Goal: Information Seeking & Learning: Learn about a topic

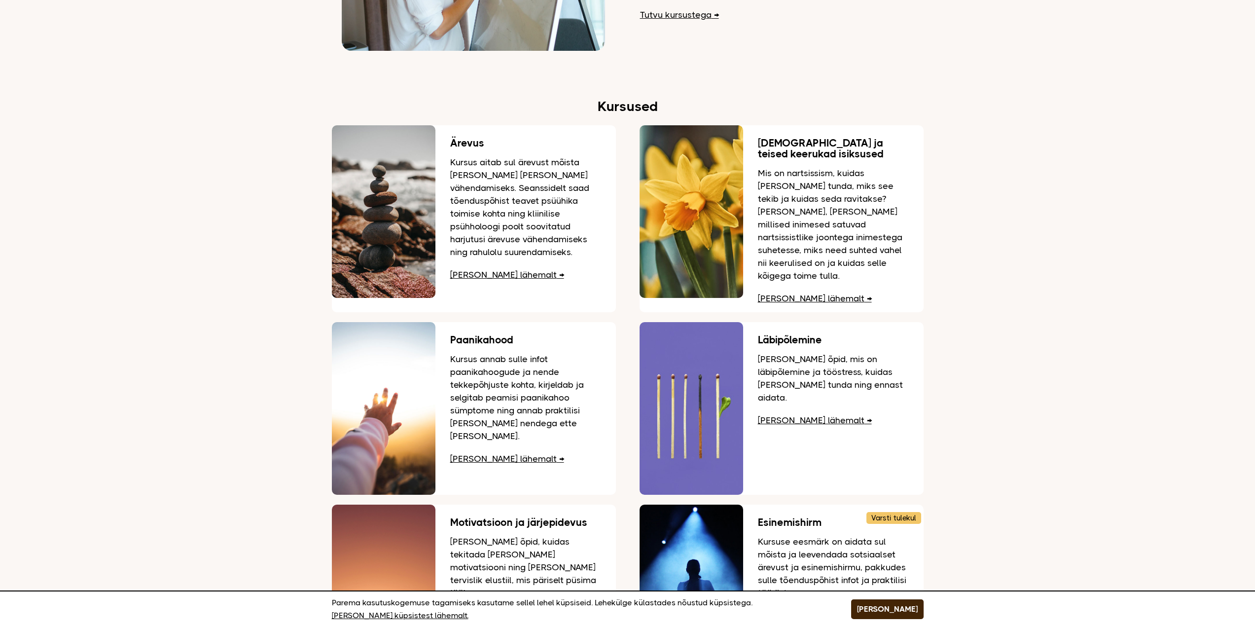
scroll to position [1134, 0]
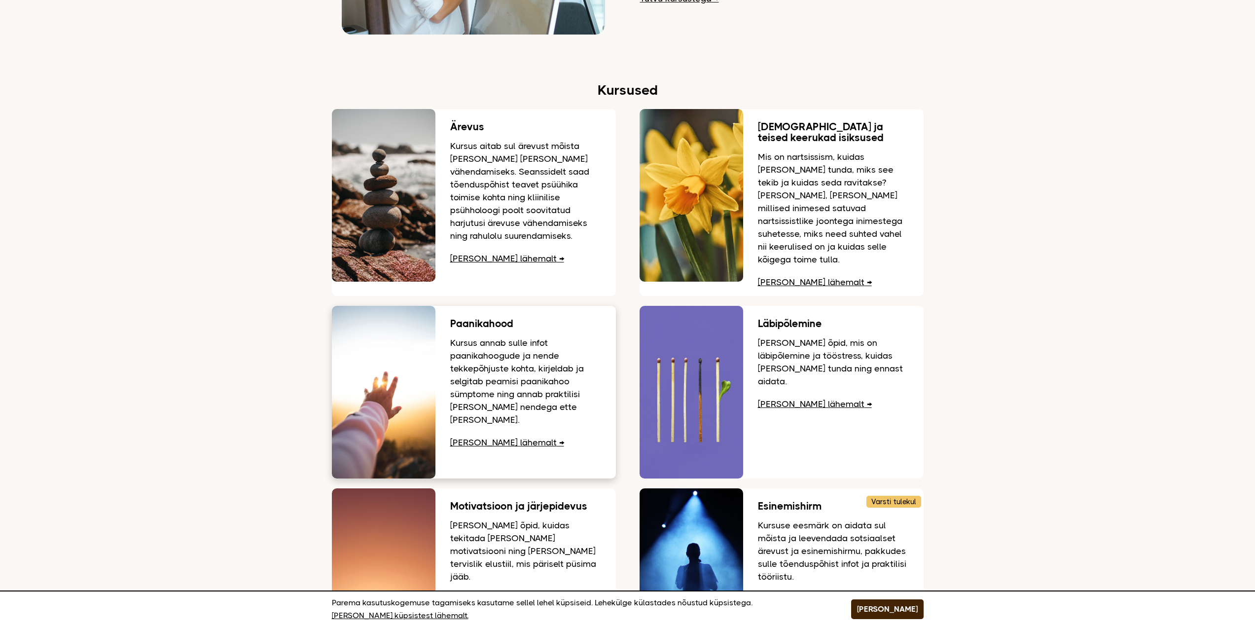
click at [472, 438] on link "Loe lähemalt" at bounding box center [507, 443] width 114 height 10
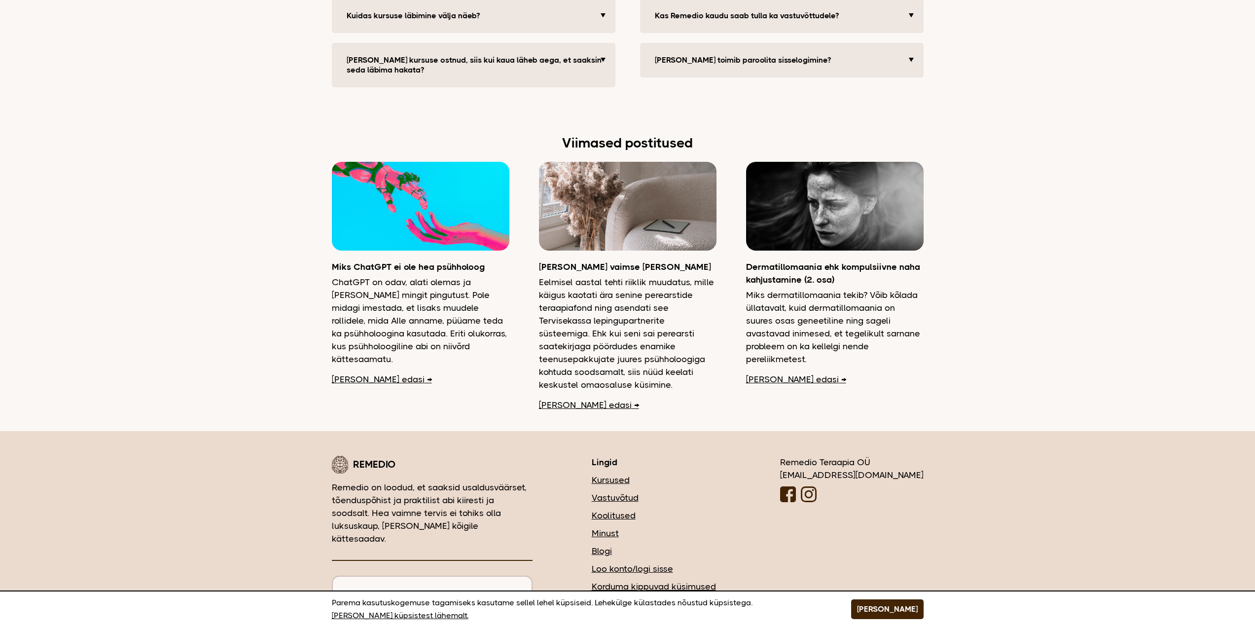
scroll to position [2329, 0]
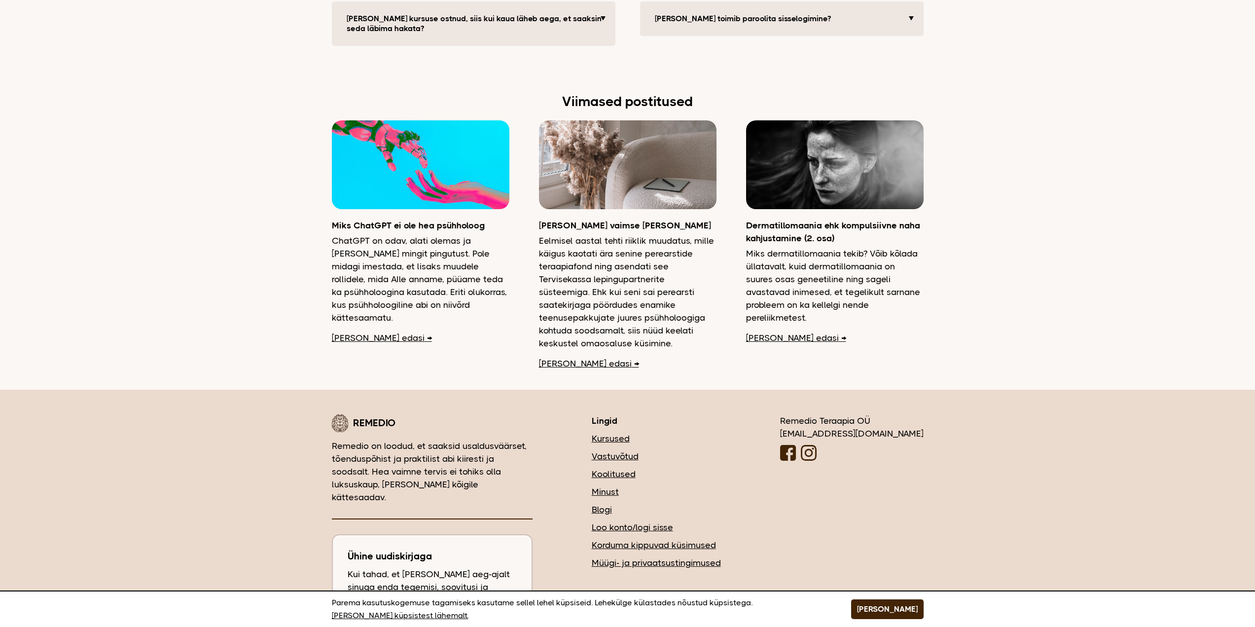
click at [561, 357] on link "Loe edasi" at bounding box center [589, 363] width 100 height 13
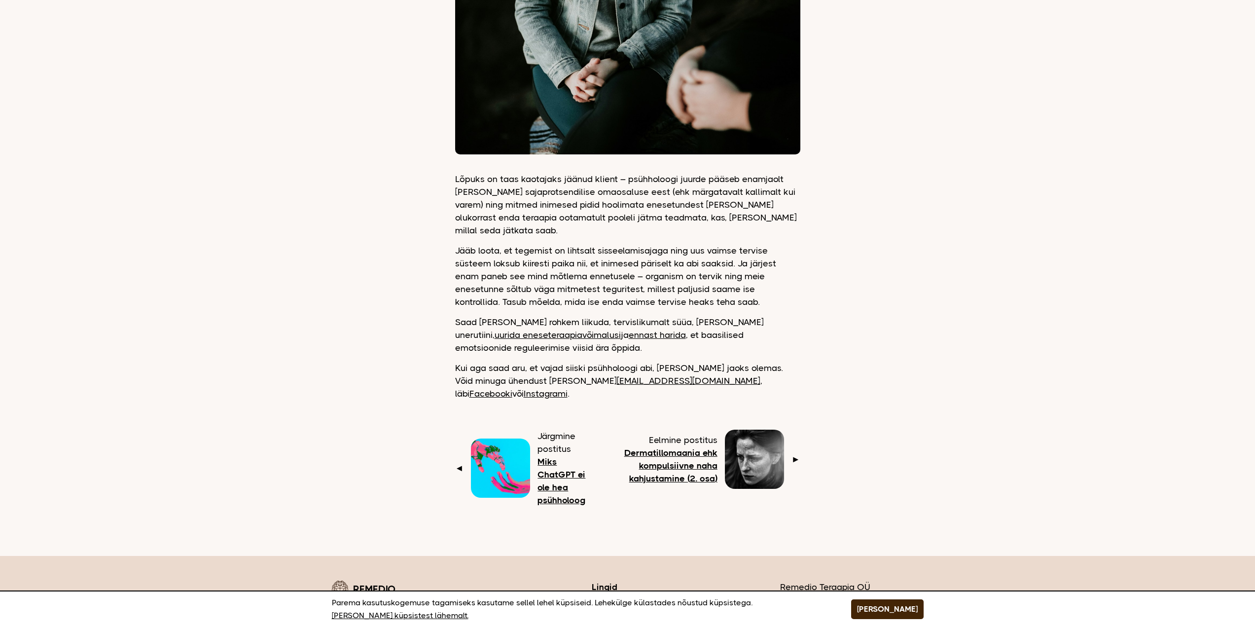
scroll to position [740, 0]
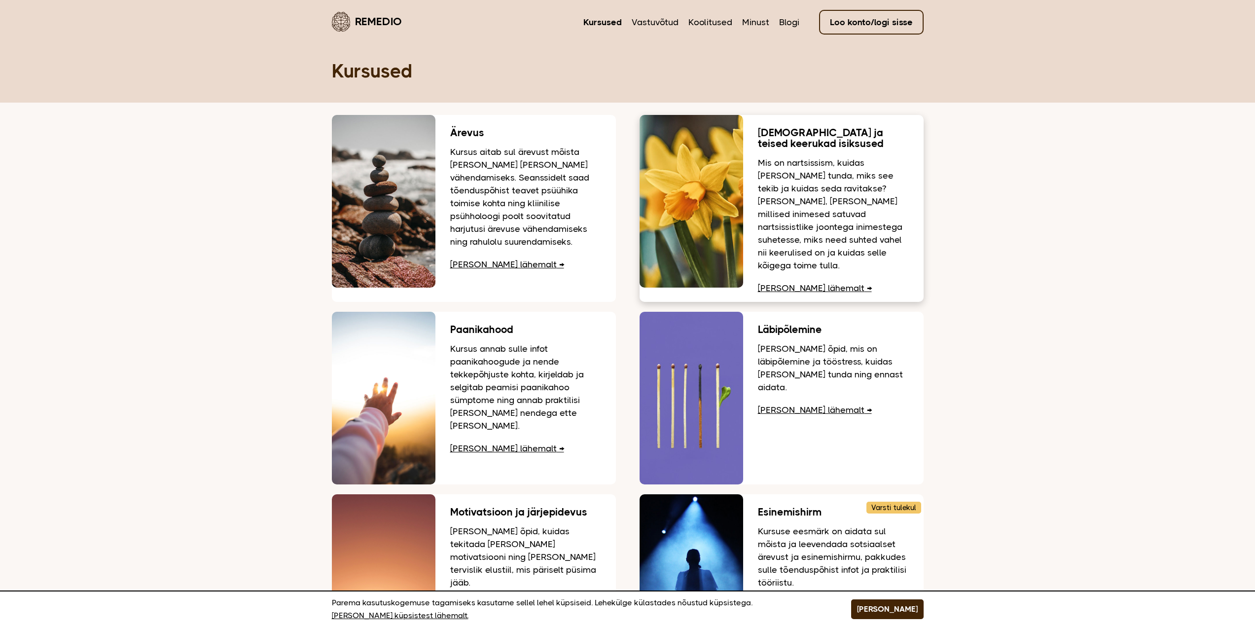
click at [782, 133] on h3 "[DEMOGRAPHIC_DATA] ja teised keerukad isiksused" at bounding box center [833, 138] width 151 height 22
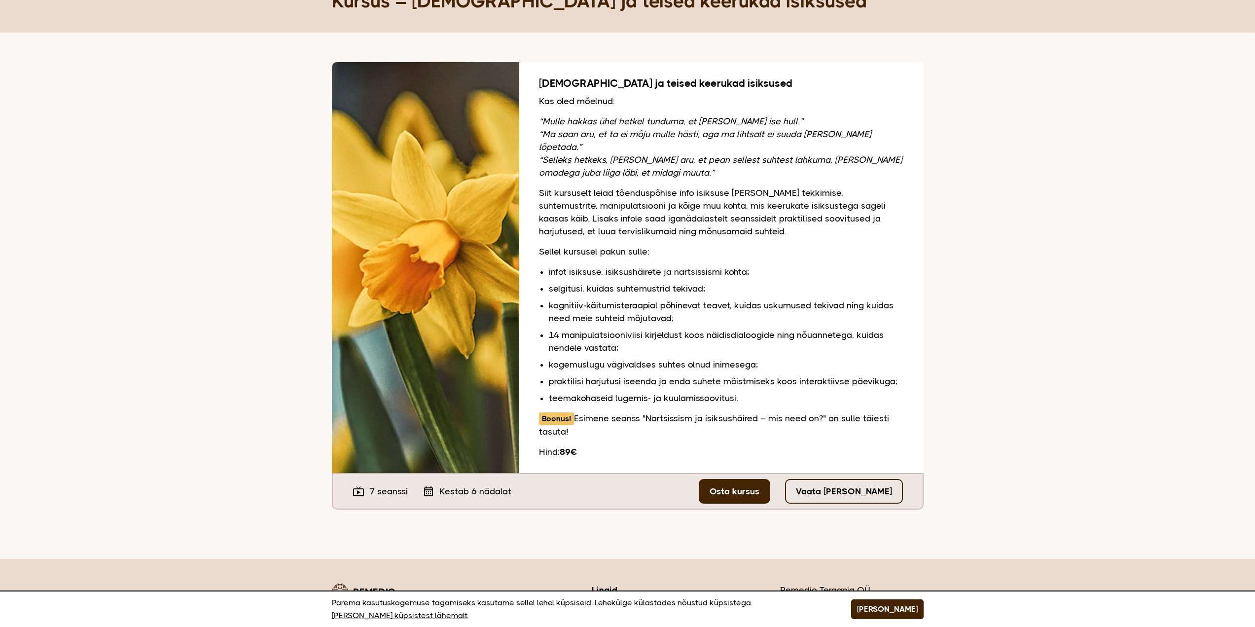
scroll to position [99, 0]
